Goal: Information Seeking & Learning: Learn about a topic

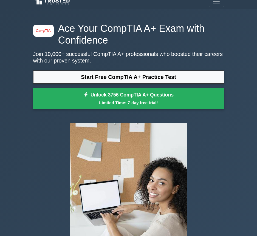
scroll to position [7, 0]
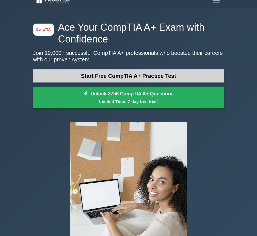
click at [76, 74] on link "Start Free CompTIA A+ Practice Test" at bounding box center [128, 75] width 191 height 13
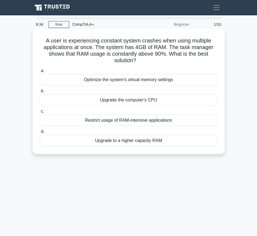
click at [125, 141] on div "Upgrade to a higher capacity RAM" at bounding box center [129, 141] width 178 height 12
click at [40, 133] on input "d. Upgrade to a higher capacity RAM" at bounding box center [40, 132] width 0 height 4
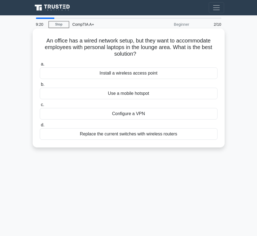
click at [153, 76] on div "Install a wireless access point" at bounding box center [129, 73] width 178 height 12
click at [40, 66] on input "a. Install a wireless access point" at bounding box center [40, 64] width 0 height 4
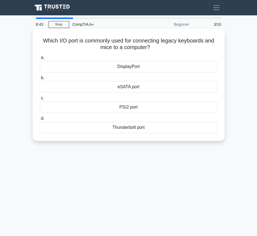
click at [135, 110] on div "PS/2 port" at bounding box center [129, 107] width 178 height 12
click at [40, 100] on input "c. PS/2 port" at bounding box center [40, 98] width 0 height 4
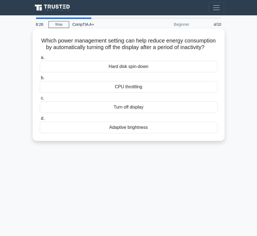
click at [134, 108] on div "Turn off display" at bounding box center [129, 107] width 178 height 12
click at [40, 100] on input "c. Turn off display" at bounding box center [40, 98] width 0 height 4
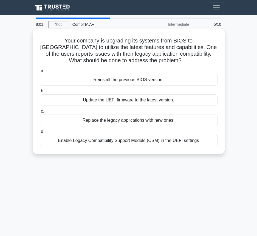
click at [168, 121] on div "Replace the legacy applications with new ones." at bounding box center [129, 121] width 178 height 12
click at [40, 113] on input "c. Replace the legacy applications with new ones." at bounding box center [40, 112] width 0 height 4
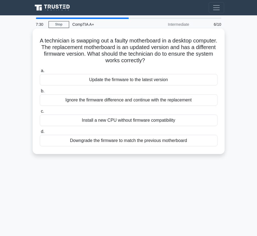
click at [159, 141] on div "Downgrade the firmware to match the previous motherboard" at bounding box center [129, 141] width 178 height 12
click at [40, 133] on input "d. Downgrade the firmware to match the previous motherboard" at bounding box center [40, 132] width 0 height 4
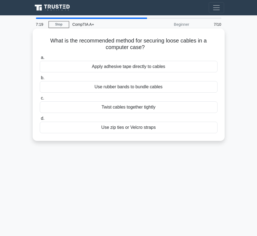
click at [164, 126] on div "Use zip ties or Velcro straps" at bounding box center [129, 128] width 178 height 12
click at [40, 120] on input "d. Use zip ties or Velcro straps" at bounding box center [40, 119] width 0 height 4
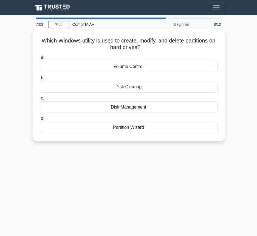
click at [158, 108] on div "Disk Management" at bounding box center [129, 107] width 178 height 12
click at [40, 100] on input "c. Disk Management" at bounding box center [40, 98] width 0 height 4
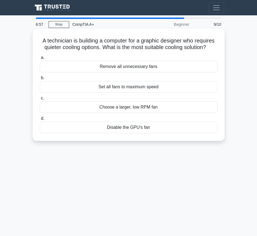
click at [147, 110] on div "Choose a larger, low RPM fan" at bounding box center [129, 107] width 178 height 12
click at [40, 100] on input "c. Choose a larger, low RPM fan" at bounding box center [40, 98] width 0 height 4
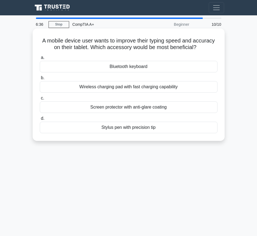
click at [155, 69] on div "Bluetooth keyboard" at bounding box center [129, 67] width 178 height 12
click at [40, 59] on input "a. Bluetooth keyboard" at bounding box center [40, 58] width 0 height 4
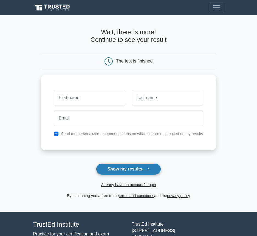
click at [127, 165] on button "Show my results" at bounding box center [128, 169] width 65 height 12
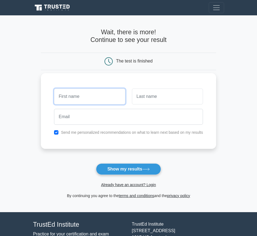
click at [112, 102] on input "text" at bounding box center [89, 96] width 71 height 16
type input "jorge"
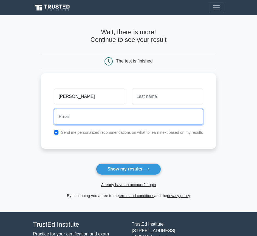
click at [119, 115] on input "email" at bounding box center [128, 117] width 149 height 16
type input "jorgeganzo7355@gmail.com"
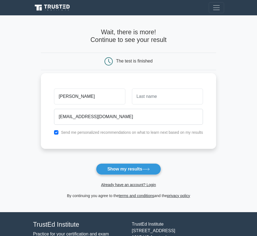
click at [78, 133] on label "Send me personalized recommendations on what to learn next based on my results" at bounding box center [132, 132] width 142 height 4
click at [55, 133] on input "checkbox" at bounding box center [56, 132] width 4 height 4
checkbox input "false"
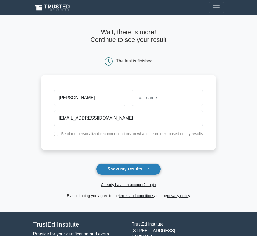
click at [122, 170] on button "Show my results" at bounding box center [128, 169] width 65 height 12
type input "g"
click at [142, 164] on button "Show my results" at bounding box center [128, 169] width 65 height 12
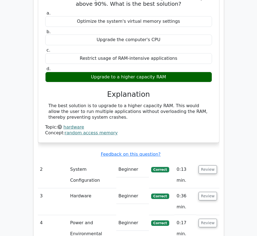
scroll to position [494, 0]
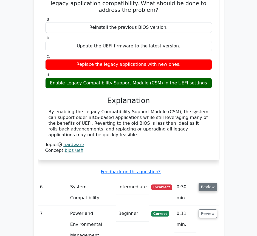
scroll to position [791, 0]
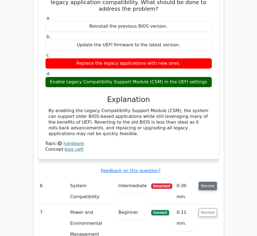
click at [208, 182] on button "Review" at bounding box center [207, 186] width 19 height 8
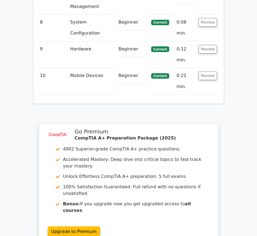
scroll to position [1280, 0]
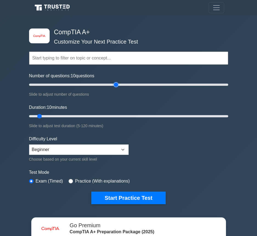
click at [113, 85] on input "Number of questions: 10 questions" at bounding box center [128, 84] width 199 height 7
drag, startPoint x: 113, startPoint y: 85, endPoint x: 241, endPoint y: 90, distance: 128.0
type input "200"
click at [228, 88] on input "Number of questions: 200 questions" at bounding box center [128, 84] width 199 height 7
click at [64, 116] on input "Duration: 10 minutes" at bounding box center [128, 116] width 199 height 7
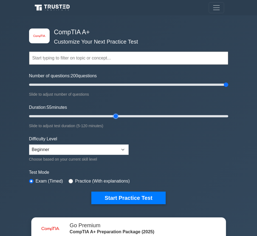
drag, startPoint x: 75, startPoint y: 116, endPoint x: 117, endPoint y: 113, distance: 42.0
click at [117, 113] on input "Duration: 55 minutes" at bounding box center [128, 116] width 199 height 7
drag, startPoint x: 118, startPoint y: 117, endPoint x: 132, endPoint y: 117, distance: 14.8
click at [133, 117] on input "Duration: 65 minutes" at bounding box center [128, 116] width 199 height 7
drag, startPoint x: 132, startPoint y: 117, endPoint x: 124, endPoint y: 115, distance: 8.1
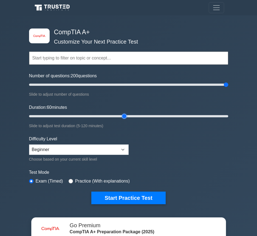
type input "60"
click at [124, 115] on input "Duration: 60 minutes" at bounding box center [128, 116] width 199 height 7
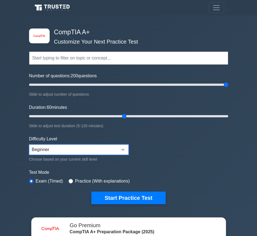
click at [107, 150] on select "Beginner Intermediate Expert" at bounding box center [78, 149] width 99 height 10
select select "expert"
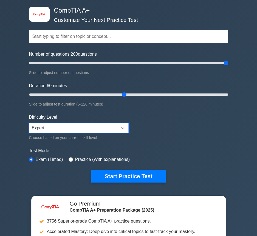
scroll to position [22, 0]
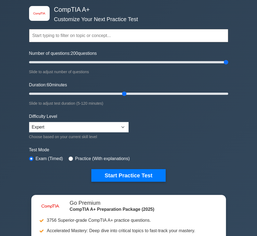
click at [113, 158] on label "Practice (With explanations)" at bounding box center [102, 158] width 55 height 7
click at [75, 158] on label "Practice (With explanations)" at bounding box center [102, 158] width 55 height 7
click at [71, 158] on input "radio" at bounding box center [70, 158] width 4 height 4
radio input "true"
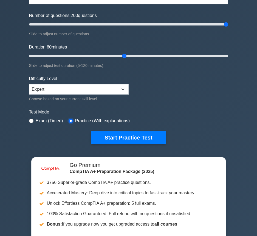
scroll to position [28, 0]
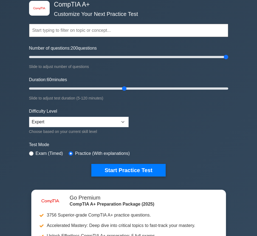
click at [45, 156] on label "Exam (Timed)" at bounding box center [49, 153] width 27 height 7
click at [45, 153] on label "Exam (Timed)" at bounding box center [49, 153] width 27 height 7
click at [32, 153] on input "radio" at bounding box center [31, 153] width 4 height 4
radio input "true"
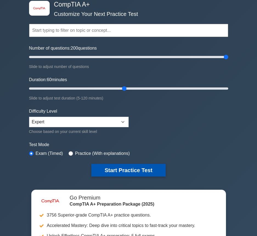
click at [109, 168] on button "Start Practice Test" at bounding box center [128, 170] width 74 height 13
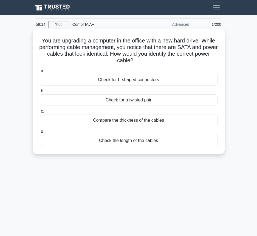
click at [155, 81] on div "Check for L-shaped connectors" at bounding box center [129, 80] width 178 height 12
click at [40, 73] on input "a. Check for L-shaped connectors" at bounding box center [40, 71] width 0 height 4
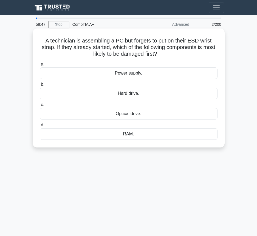
click at [167, 137] on div "RAM." at bounding box center [129, 134] width 178 height 12
click at [40, 127] on input "d. RAM." at bounding box center [40, 125] width 0 height 4
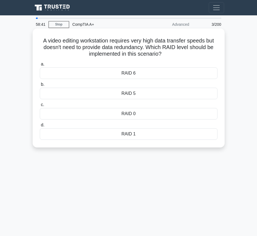
click at [176, 116] on div "RAID 0" at bounding box center [129, 114] width 178 height 12
click at [40, 107] on input "c. RAID 0" at bounding box center [40, 105] width 0 height 4
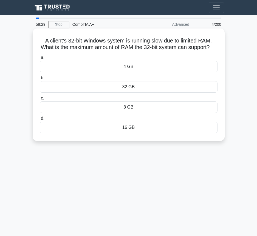
click at [167, 127] on div "16 GB" at bounding box center [129, 128] width 178 height 12
click at [40, 120] on input "d. 16 GB" at bounding box center [40, 119] width 0 height 4
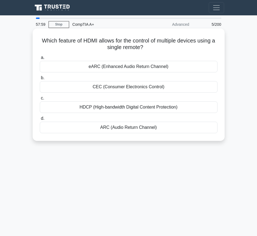
click at [169, 88] on div "CEC (Consumer Electronics Control)" at bounding box center [129, 87] width 178 height 12
click at [40, 80] on input "b. CEC (Consumer Electronics Control)" at bounding box center [40, 78] width 0 height 4
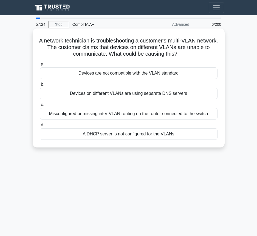
click at [154, 101] on div "a. Devices are not compatible with the VLAN standard b. Devices on different VL…" at bounding box center [128, 100] width 184 height 81
click at [156, 93] on div "Devices on different VLANs are using separate DNS servers" at bounding box center [129, 94] width 178 height 12
click at [40, 86] on input "b. Devices on different VLANs are using separate DNS servers" at bounding box center [40, 85] width 0 height 4
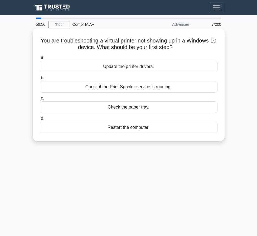
click at [145, 88] on div "Check if the Print Spooler service is running." at bounding box center [129, 87] width 178 height 12
click at [40, 80] on input "b. Check if the Print Spooler service is running." at bounding box center [40, 78] width 0 height 4
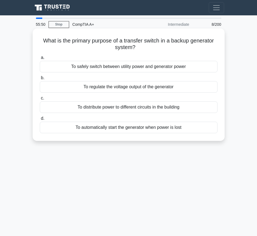
click at [162, 68] on div "To safely switch between utility power and generator power" at bounding box center [129, 67] width 178 height 12
click at [40, 59] on input "a. To safely switch between utility power and generator power" at bounding box center [40, 58] width 0 height 4
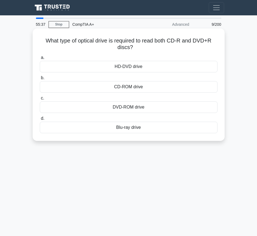
click at [140, 129] on div "Blu-ray drive" at bounding box center [129, 128] width 178 height 12
click at [40, 120] on input "d. Blu-ray drive" at bounding box center [40, 119] width 0 height 4
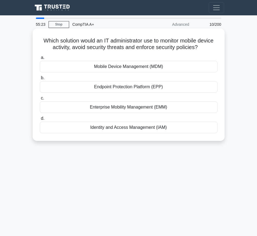
click at [157, 69] on div "Mobile Device Management (MDM)" at bounding box center [129, 67] width 178 height 12
click at [40, 59] on input "a. Mobile Device Management (MDM)" at bounding box center [40, 58] width 0 height 4
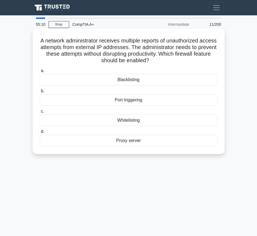
click at [158, 81] on div "Blacklisting" at bounding box center [129, 80] width 178 height 12
click at [40, 73] on input "a. Blacklisting" at bounding box center [40, 71] width 0 height 4
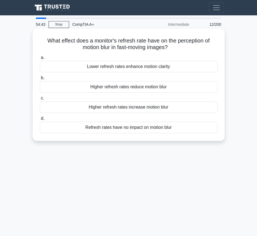
click at [151, 88] on div "Higher refresh rates reduce motion blur" at bounding box center [129, 87] width 178 height 12
click at [40, 80] on input "b. Higher refresh rates reduce motion blur" at bounding box center [40, 78] width 0 height 4
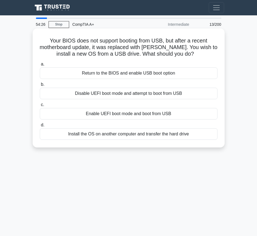
click at [173, 117] on div "Enable UEFI boot mode and boot from USB" at bounding box center [129, 114] width 178 height 12
click at [40, 107] on input "c. Enable UEFI boot mode and boot from USB" at bounding box center [40, 105] width 0 height 4
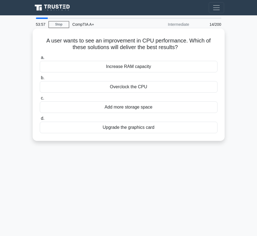
click at [153, 86] on div "Overclock the CPU" at bounding box center [129, 87] width 178 height 12
click at [40, 80] on input "b. Overclock the CPU" at bounding box center [40, 78] width 0 height 4
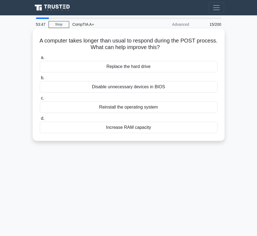
click at [169, 87] on div "Disable unnecessary devices in BIOS" at bounding box center [129, 87] width 178 height 12
click at [40, 80] on input "b. Disable unnecessary devices in BIOS" at bounding box center [40, 78] width 0 height 4
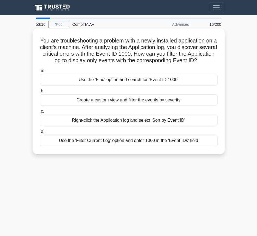
click at [175, 78] on div "Use the 'Find' option and search for 'Event ID 1000'" at bounding box center [129, 80] width 178 height 12
click at [40, 73] on input "a. Use the 'Find' option and search for 'Event ID 1000'" at bounding box center [40, 71] width 0 height 4
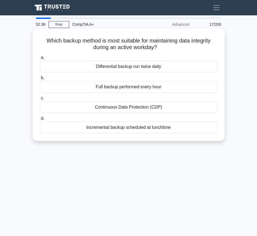
click at [156, 108] on div "Continuous Data Protection (CDP)" at bounding box center [129, 107] width 178 height 12
click at [40, 100] on input "c. Continuous Data Protection (CDP)" at bounding box center [40, 98] width 0 height 4
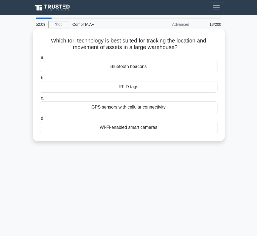
click at [144, 89] on div "RFID tags" at bounding box center [129, 87] width 178 height 12
click at [40, 80] on input "b. RFID tags" at bounding box center [40, 78] width 0 height 4
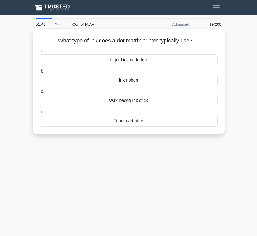
click at [147, 81] on div "Ink ribbon" at bounding box center [129, 81] width 178 height 12
click at [40, 73] on input "b. Ink ribbon" at bounding box center [40, 72] width 0 height 4
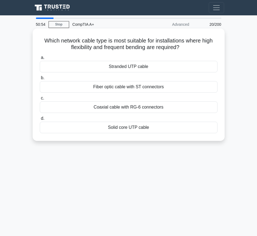
click at [156, 110] on div "Coaxial cable with RG-6 connectors" at bounding box center [129, 107] width 178 height 12
click at [40, 100] on input "c. Coaxial cable with RG-6 connectors" at bounding box center [40, 98] width 0 height 4
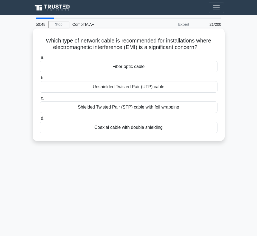
click at [175, 68] on div "Fiber optic cable" at bounding box center [129, 67] width 178 height 12
click at [40, 59] on input "a. Fiber optic cable" at bounding box center [40, 58] width 0 height 4
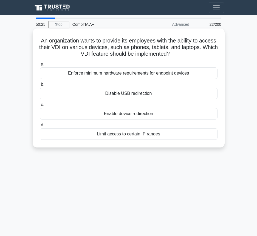
click at [152, 115] on div "Enable device redirection" at bounding box center [129, 114] width 178 height 12
click at [40, 107] on input "c. Enable device redirection" at bounding box center [40, 105] width 0 height 4
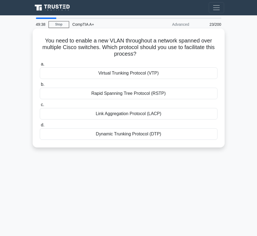
click at [158, 116] on div "Link Aggregation Protocol (LACP)" at bounding box center [129, 114] width 178 height 12
click at [40, 107] on input "c. Link Aggregation Protocol (LACP)" at bounding box center [40, 105] width 0 height 4
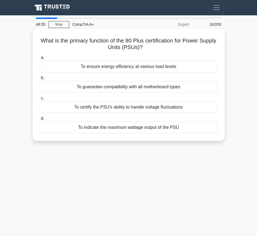
click at [164, 105] on div "To certify the PSU's ability to handle voltage fluctuations" at bounding box center [129, 107] width 178 height 12
click at [40, 100] on input "c. To certify the PSU's ability to handle voltage fluctuations" at bounding box center [40, 98] width 0 height 4
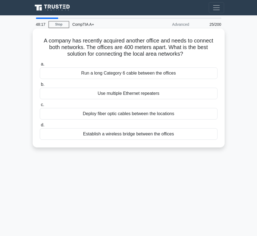
click at [176, 76] on div "Run a long Category 6 cable between the offices" at bounding box center [129, 73] width 178 height 12
click at [40, 66] on input "a. Run a long Category 6 cable between the offices" at bounding box center [40, 64] width 0 height 4
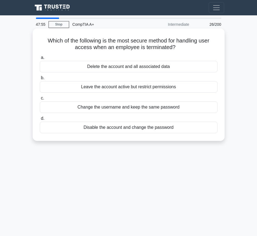
click at [165, 68] on div "Delete the account and all associated data" at bounding box center [129, 67] width 178 height 12
click at [40, 59] on input "a. Delete the account and all associated data" at bounding box center [40, 58] width 0 height 4
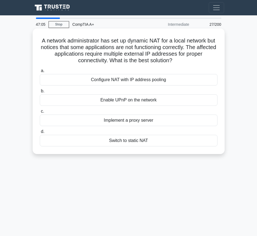
click at [161, 82] on div "Configure NAT with IP address pooling" at bounding box center [129, 80] width 178 height 12
click at [40, 73] on input "a. Configure NAT with IP address pooling" at bounding box center [40, 71] width 0 height 4
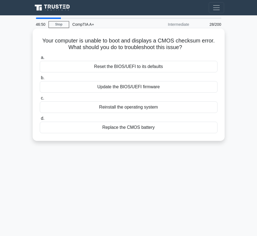
click at [149, 127] on div "Replace the CMOS battery" at bounding box center [129, 128] width 178 height 12
click at [40, 120] on input "d. Replace the CMOS battery" at bounding box center [40, 119] width 0 height 4
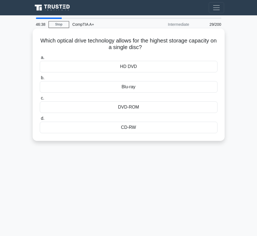
click at [140, 88] on div "Blu-ray" at bounding box center [129, 87] width 178 height 12
click at [40, 80] on input "b. Blu-ray" at bounding box center [40, 78] width 0 height 4
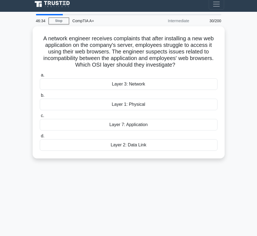
scroll to position [5, 0]
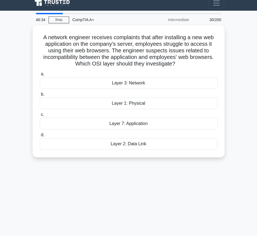
click at [126, 162] on div "A network engineer receives complaints that after installing a new web applicat…" at bounding box center [128, 94] width 197 height 139
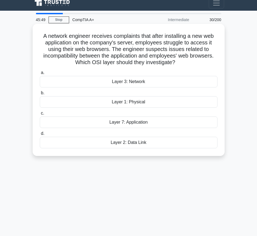
click at [158, 83] on div "Layer 3: Network" at bounding box center [129, 82] width 178 height 12
click at [40, 75] on input "a. Layer 3: Network" at bounding box center [40, 73] width 0 height 4
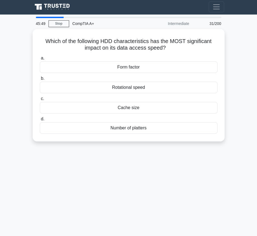
scroll to position [0, 0]
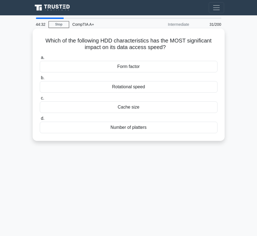
click at [139, 86] on div "Rotational speed" at bounding box center [129, 87] width 178 height 12
click at [40, 80] on input "b. Rotational speed" at bounding box center [40, 78] width 0 height 4
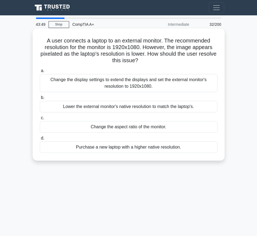
click at [135, 128] on div "Change the aspect ratio of the monitor." at bounding box center [129, 127] width 178 height 12
click at [40, 120] on input "c. Change the aspect ratio of the monitor." at bounding box center [40, 118] width 0 height 4
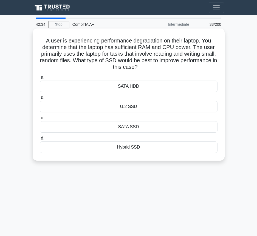
click at [134, 128] on div "SATA SSD" at bounding box center [129, 127] width 178 height 12
click at [40, 120] on input "c. SATA SSD" at bounding box center [40, 118] width 0 height 4
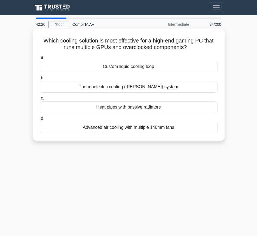
click at [157, 66] on div "Custom liquid cooling loop" at bounding box center [129, 67] width 178 height 12
click at [40, 59] on input "a. Custom liquid cooling loop" at bounding box center [40, 58] width 0 height 4
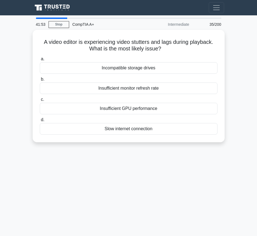
click at [130, 173] on div "41:53 Stop CompTIA A+ Intermediate 35/200 A video editor is experiencing video …" at bounding box center [128, 155] width 197 height 274
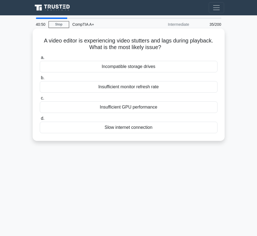
click at [146, 109] on div "Insufficient GPU performance" at bounding box center [129, 107] width 178 height 12
click at [40, 100] on input "c. Insufficient GPU performance" at bounding box center [40, 98] width 0 height 4
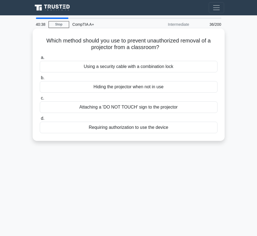
click at [151, 69] on div "Using a security cable with a combination lock" at bounding box center [129, 67] width 178 height 12
click at [40, 59] on input "a. Using a security cable with a combination lock" at bounding box center [40, 58] width 0 height 4
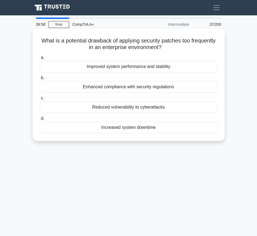
click at [189, 131] on div "Increased system downtime" at bounding box center [129, 128] width 178 height 12
click at [40, 120] on input "d. Increased system downtime" at bounding box center [40, 119] width 0 height 4
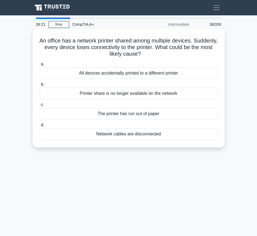
click at [169, 95] on div "Printer share is no longer available on the network" at bounding box center [129, 94] width 178 height 12
click at [40, 86] on input "b. Printer share is no longer available on the network" at bounding box center [40, 85] width 0 height 4
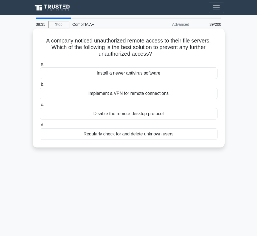
click at [165, 92] on div "Implement a VPN for remote connections" at bounding box center [129, 94] width 178 height 12
click at [40, 86] on input "b. Implement a VPN for remote connections" at bounding box center [40, 85] width 0 height 4
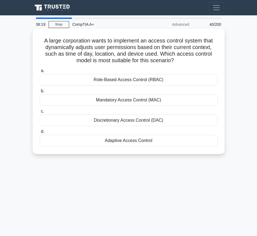
click at [178, 80] on div "Role-Based Access Control (RBAC)" at bounding box center [129, 80] width 178 height 12
click at [40, 73] on input "a. Role-Based Access Control (RBAC)" at bounding box center [40, 71] width 0 height 4
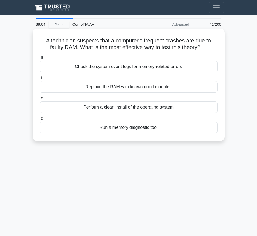
click at [176, 66] on div "Check the system event logs for memory-related errors" at bounding box center [129, 67] width 178 height 12
click at [40, 59] on input "a. Check the system event logs for memory-related errors" at bounding box center [40, 58] width 0 height 4
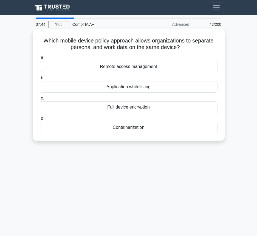
click at [147, 128] on div "Containerization" at bounding box center [129, 128] width 178 height 12
click at [40, 120] on input "d. Containerization" at bounding box center [40, 119] width 0 height 4
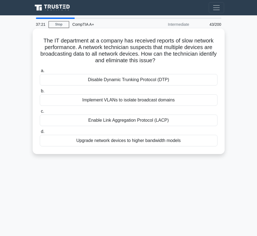
click at [179, 101] on div "Implement VLANs to isolate broadcast domains" at bounding box center [129, 100] width 178 height 12
click at [40, 93] on input "b. Implement VLANs to isolate broadcast domains" at bounding box center [40, 91] width 0 height 4
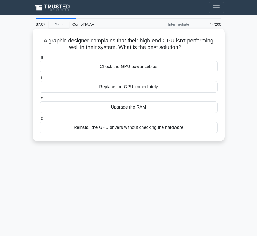
click at [156, 110] on div "Upgrade the RAM" at bounding box center [129, 107] width 178 height 12
click at [40, 100] on input "c. Upgrade the RAM" at bounding box center [40, 98] width 0 height 4
